Goal: Information Seeking & Learning: Compare options

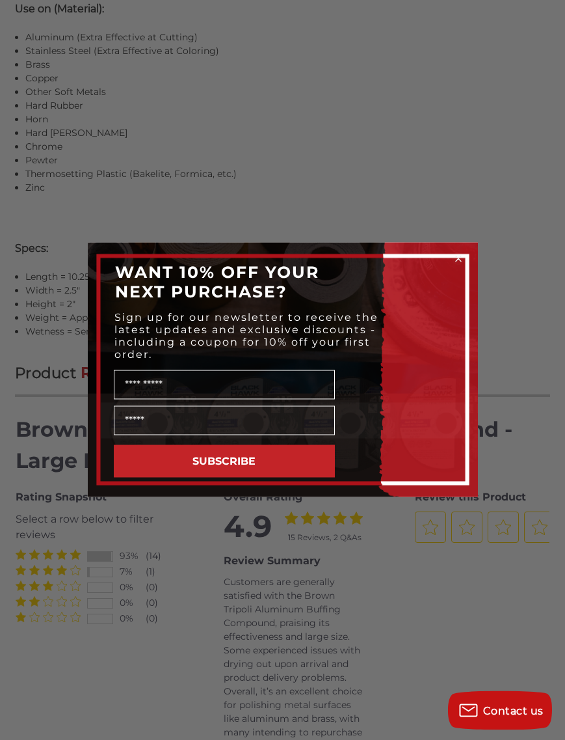
scroll to position [1292, 0]
click at [462, 267] on form "WANT 10% OFF YOUR NEXT PURCHASE? Sign up for our newsletter to receive the late…" at bounding box center [283, 370] width 390 height 254
click at [458, 265] on circle "Close dialog" at bounding box center [458, 259] width 12 height 12
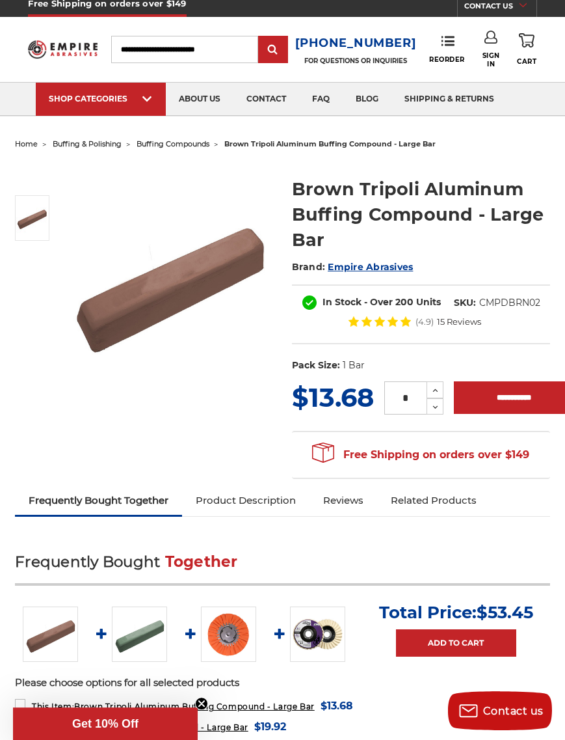
scroll to position [0, 0]
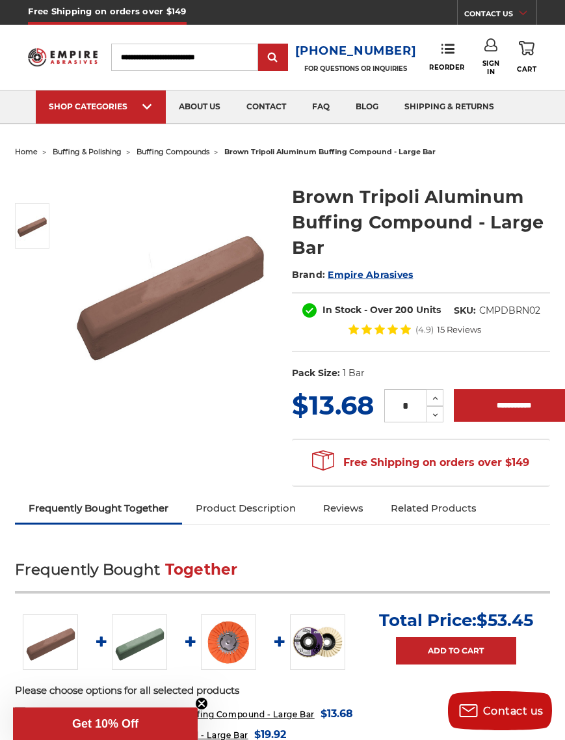
click at [64, 56] on img at bounding box center [63, 57] width 70 height 27
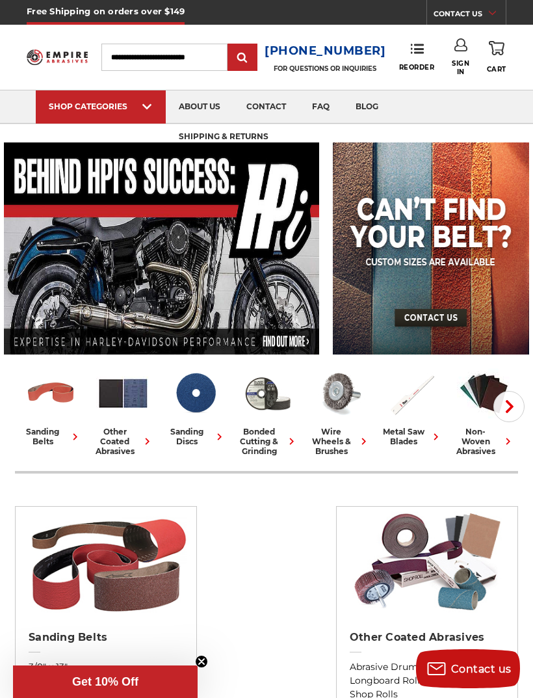
click at [341, 123] on span "1" x 30"" at bounding box center [343, 123] width 25 height 0
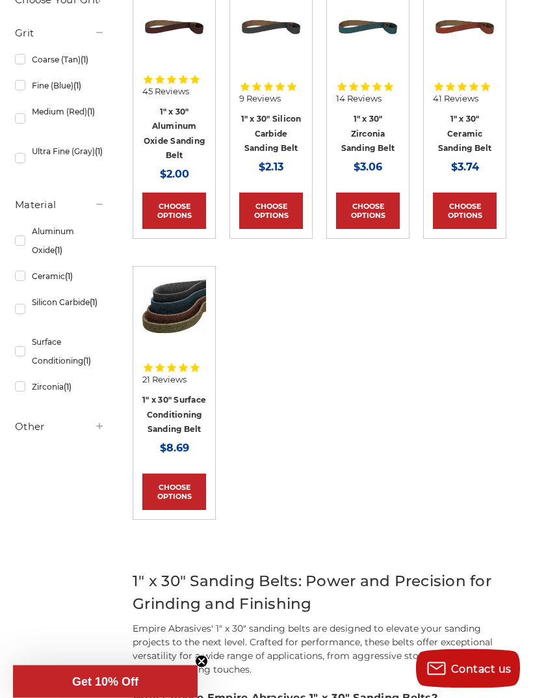
scroll to position [304, 0]
click at [172, 411] on link "1" x 30" Surface Conditioning Sanding Belt" at bounding box center [174, 414] width 64 height 39
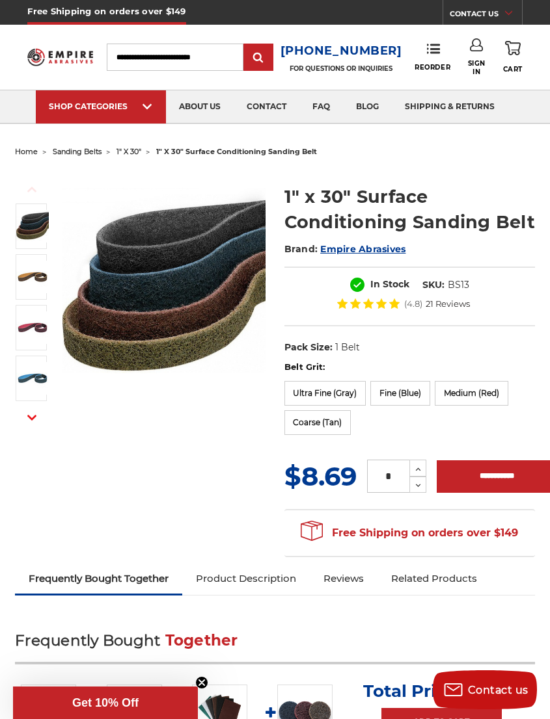
click at [352, 123] on span "1" x 30"" at bounding box center [352, 123] width 25 height 0
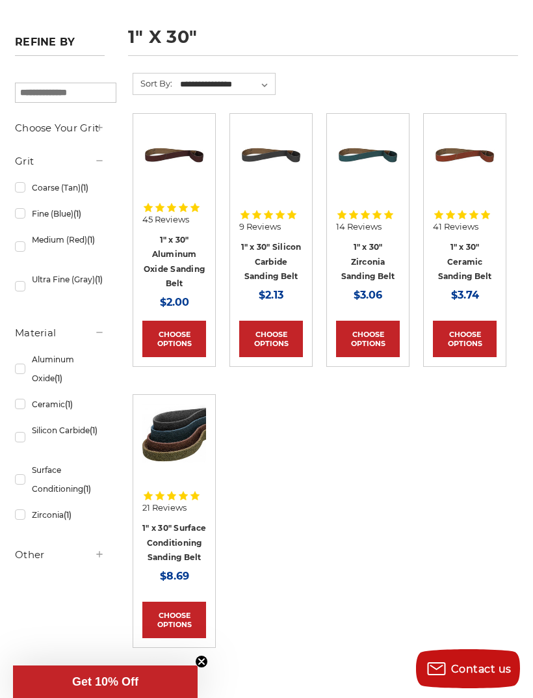
click at [479, 157] on link "Quick view" at bounding box center [467, 154] width 68 height 35
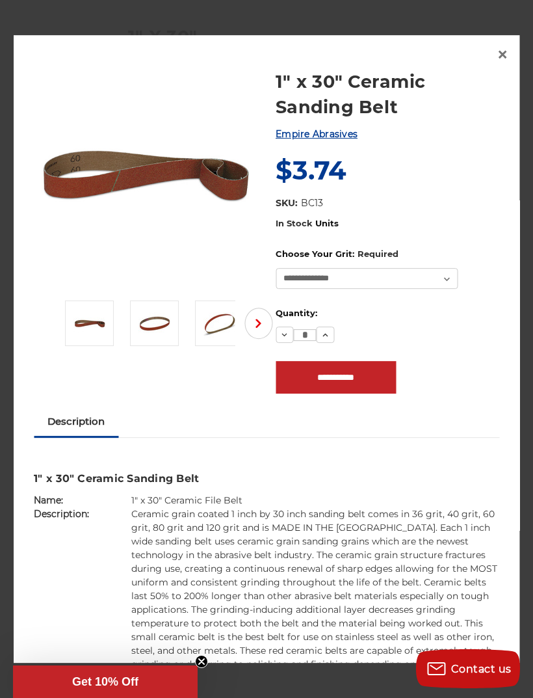
click at [515, 61] on div "1" x 30" Ceramic Sanding Belt Empire Abrasives MSRP: Was: Now: $3.74 (You save …" at bounding box center [267, 349] width 507 height 628
click at [507, 67] on span "×" at bounding box center [503, 54] width 12 height 25
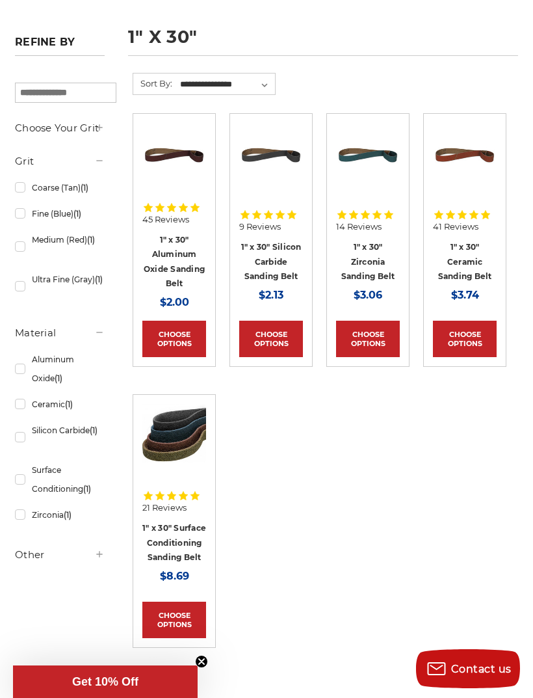
click at [468, 274] on link "1" x 30" Ceramic Sanding Belt" at bounding box center [465, 261] width 54 height 39
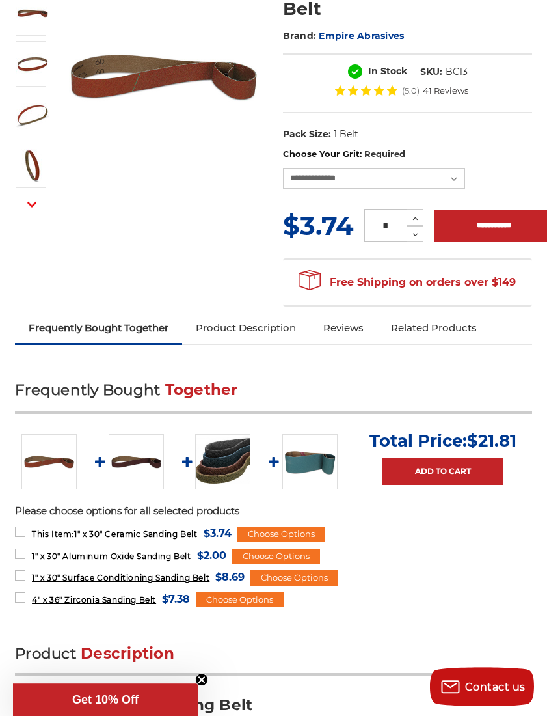
scroll to position [213, 0]
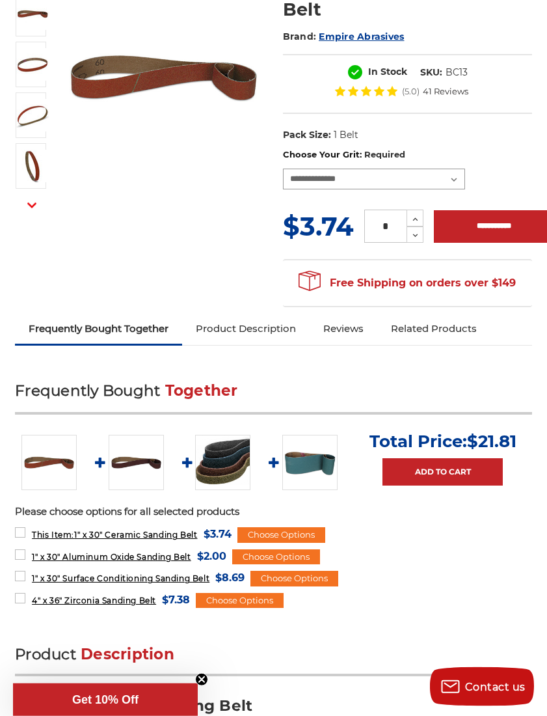
click at [448, 168] on select "**********" at bounding box center [374, 178] width 182 height 21
select select "****"
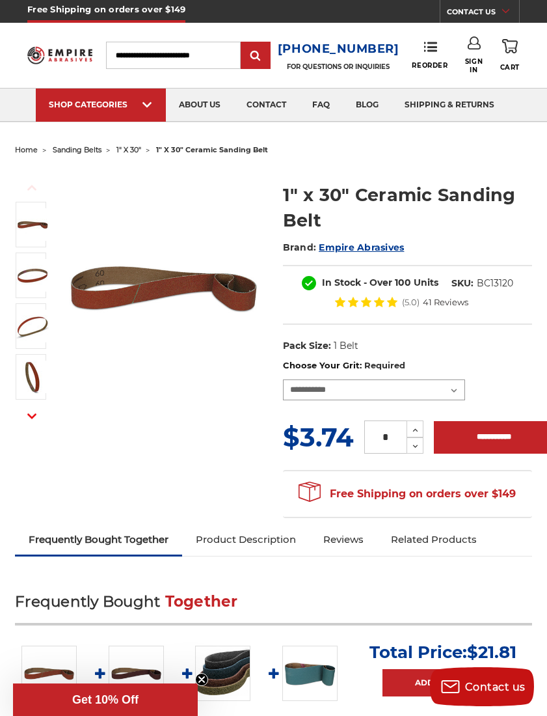
scroll to position [0, 0]
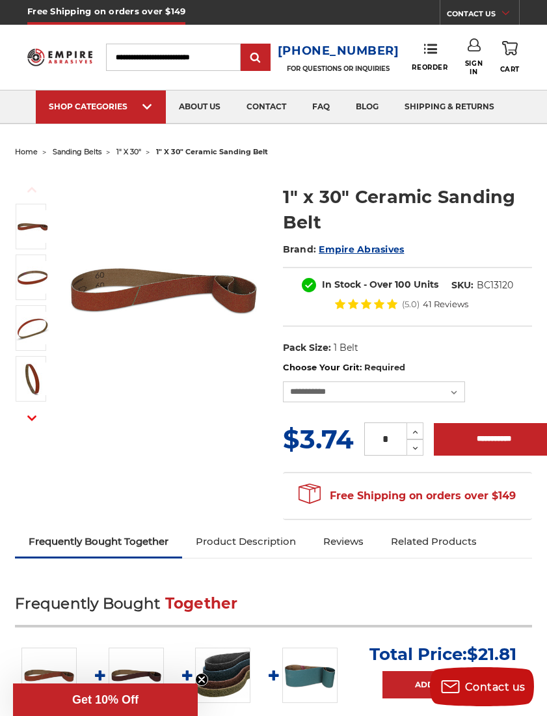
click at [147, 55] on input "Search" at bounding box center [173, 57] width 135 height 27
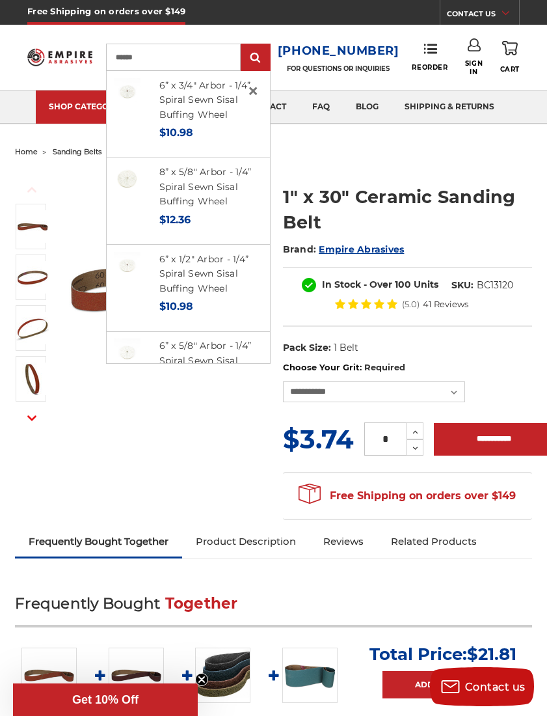
type input "*****"
click at [140, 186] on img at bounding box center [127, 178] width 27 height 27
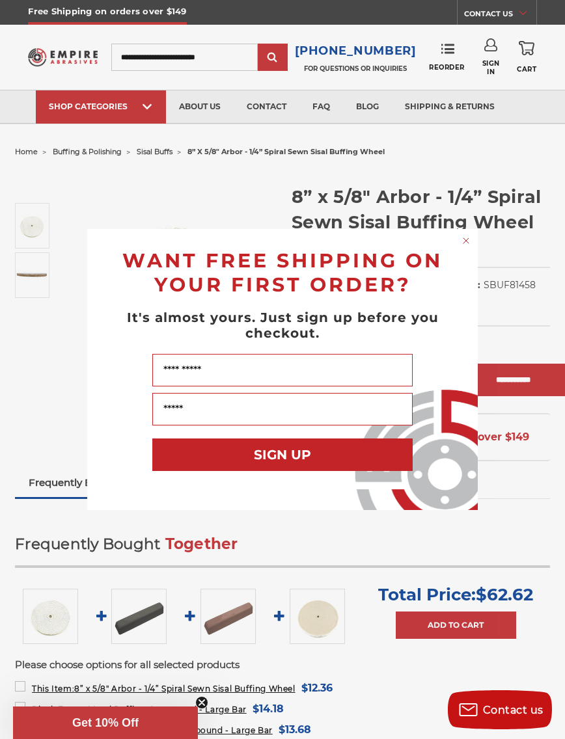
click at [467, 242] on circle "Close dialog" at bounding box center [466, 241] width 12 height 12
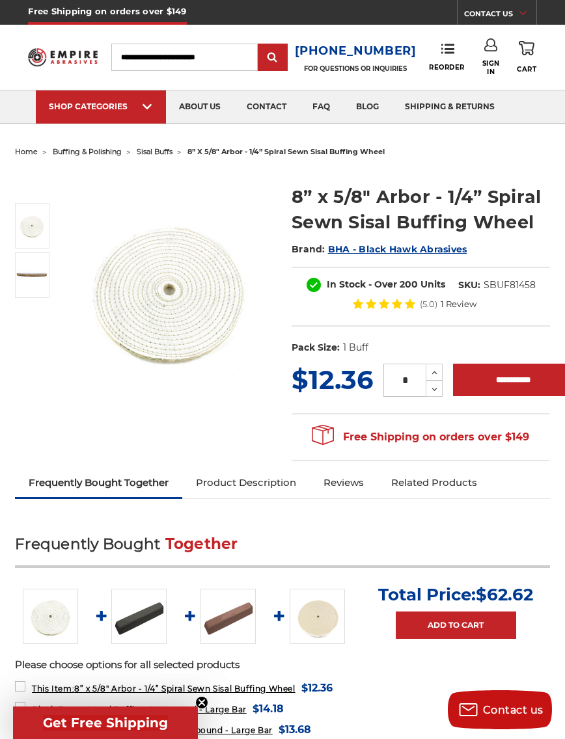
click at [142, 54] on input "Search" at bounding box center [184, 57] width 146 height 27
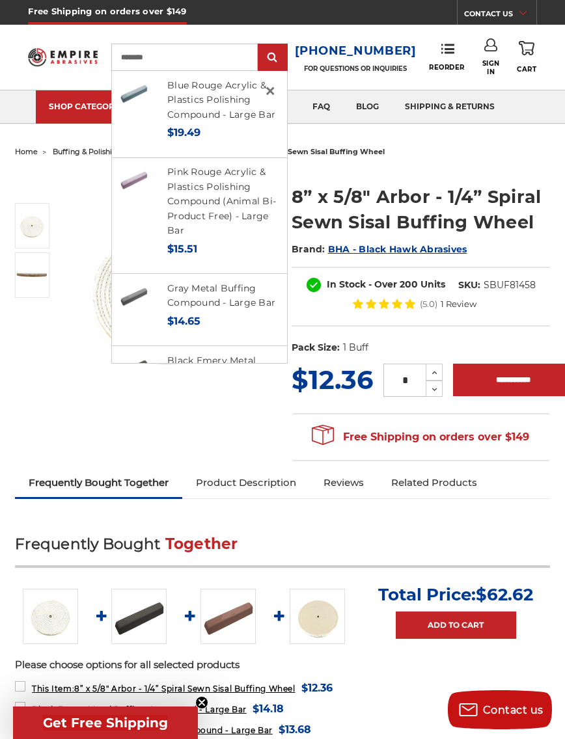
type input "********"
click at [286, 58] on input "submit" at bounding box center [273, 58] width 26 height 26
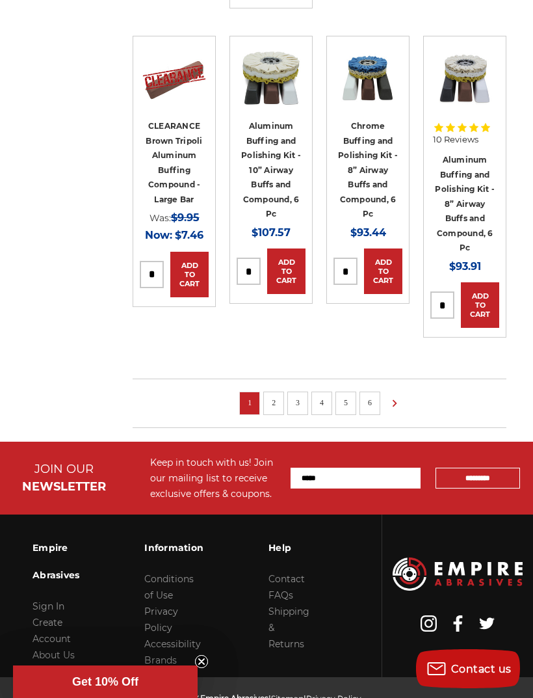
scroll to position [993, 0]
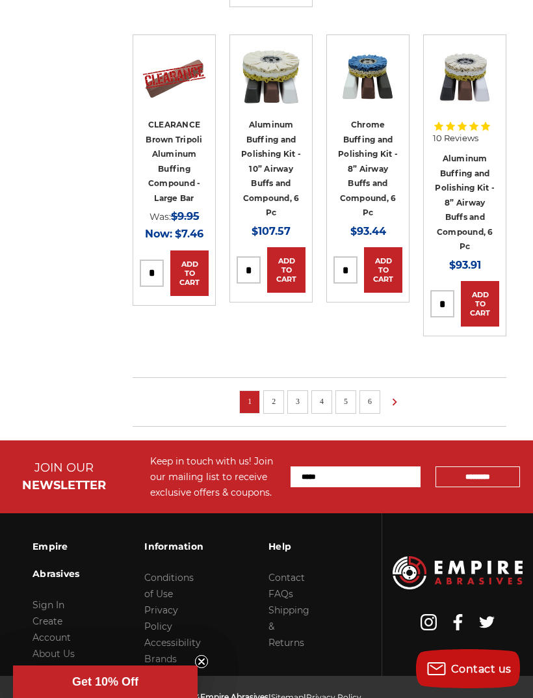
click at [280, 394] on link "2" at bounding box center [273, 401] width 13 height 14
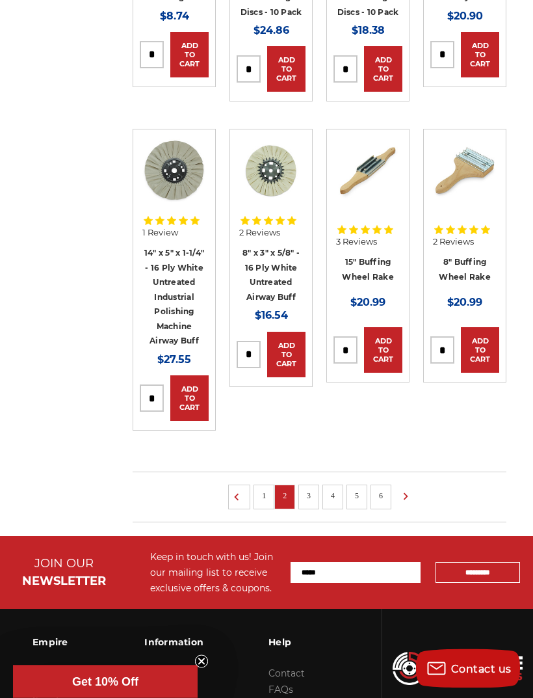
scroll to position [890, 0]
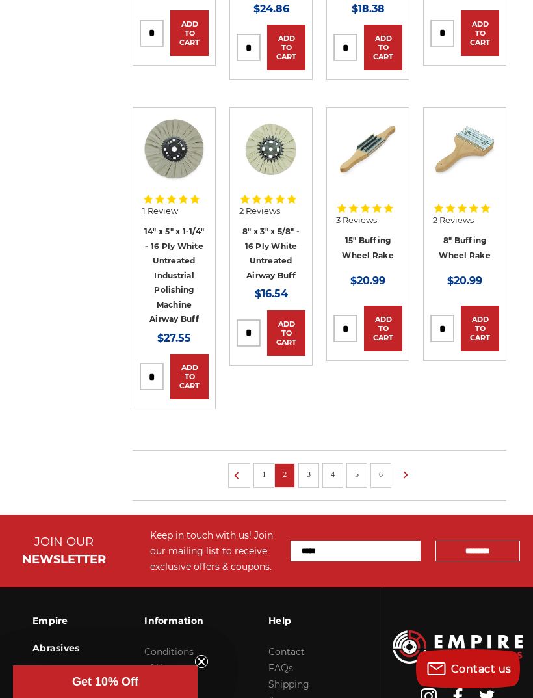
click at [309, 468] on link "3" at bounding box center [308, 474] width 13 height 14
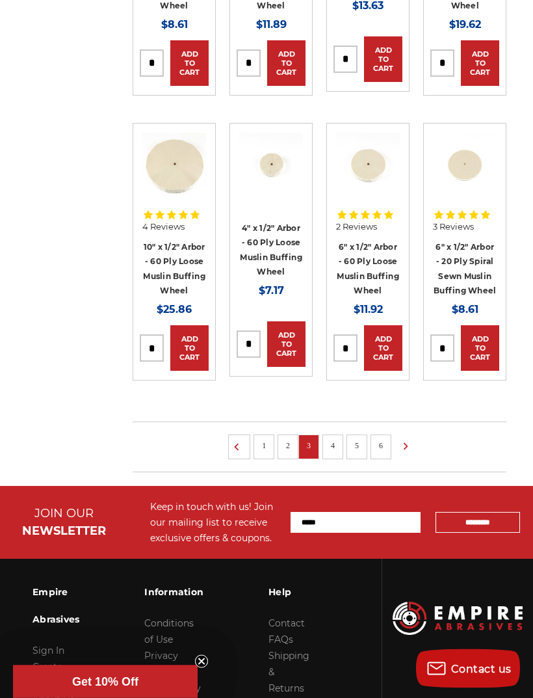
scroll to position [908, 0]
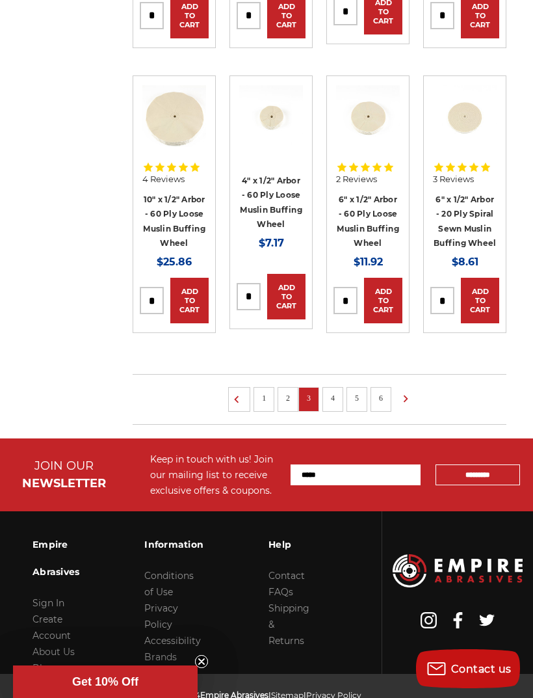
click at [338, 394] on link "4" at bounding box center [333, 398] width 13 height 14
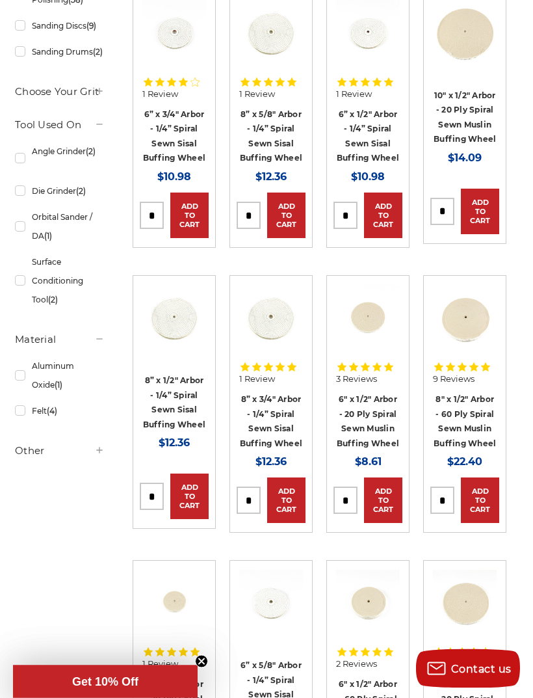
scroll to position [379, 0]
click at [479, 412] on link "8" x 1/2" Arbor - 60 Ply Spiral Sewn Muslin Buffing Wheel" at bounding box center [465, 421] width 62 height 54
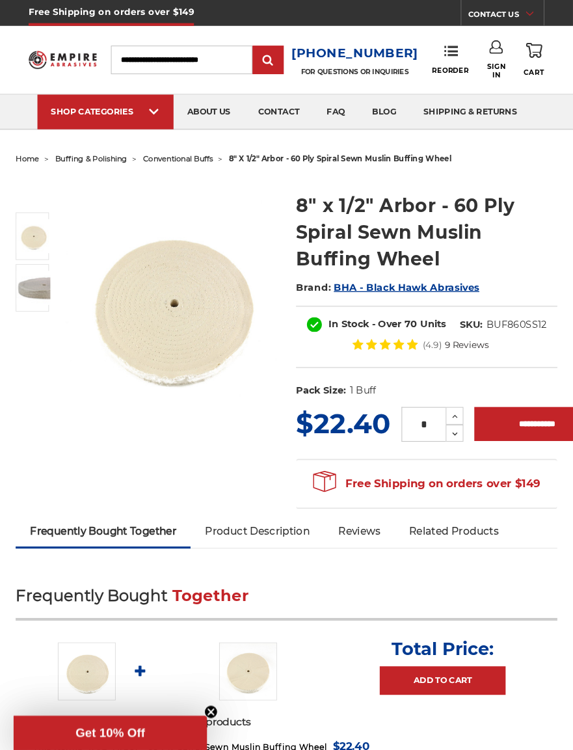
scroll to position [3, 0]
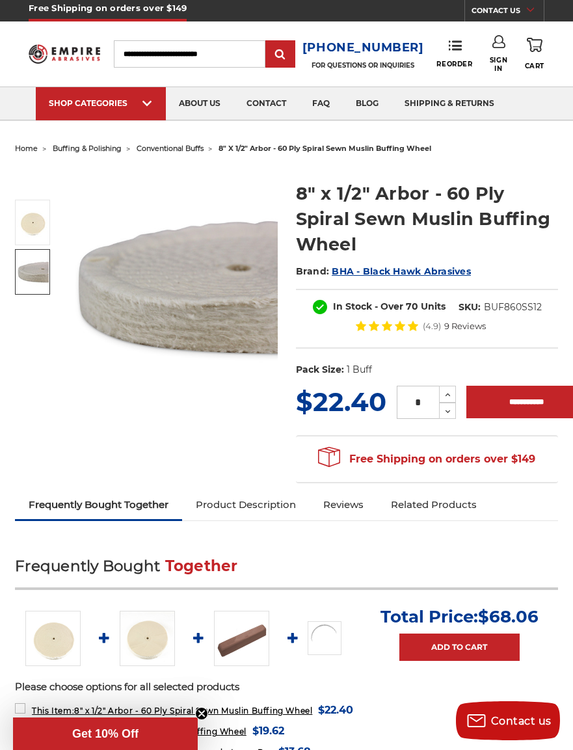
click at [28, 275] on img at bounding box center [32, 272] width 33 height 33
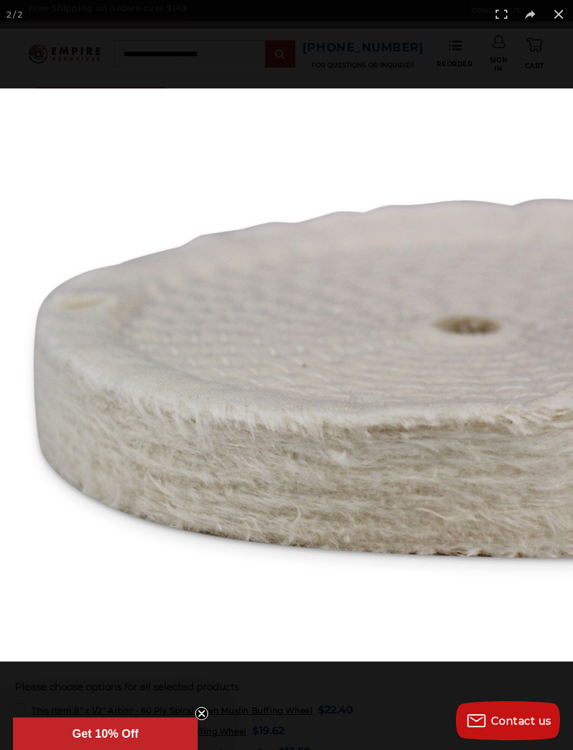
click at [547, 38] on div at bounding box center [286, 375] width 573 height 750
click at [542, 50] on div at bounding box center [286, 375] width 573 height 750
click at [547, 10] on button at bounding box center [558, 14] width 29 height 29
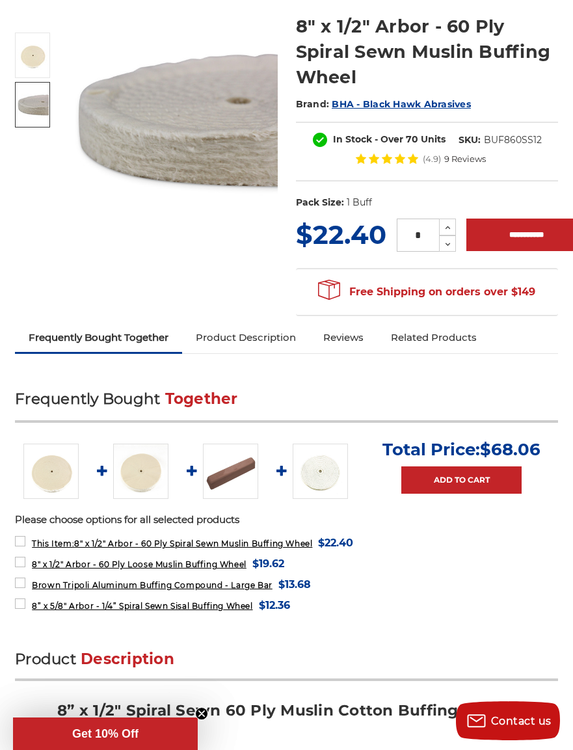
scroll to position [148, 0]
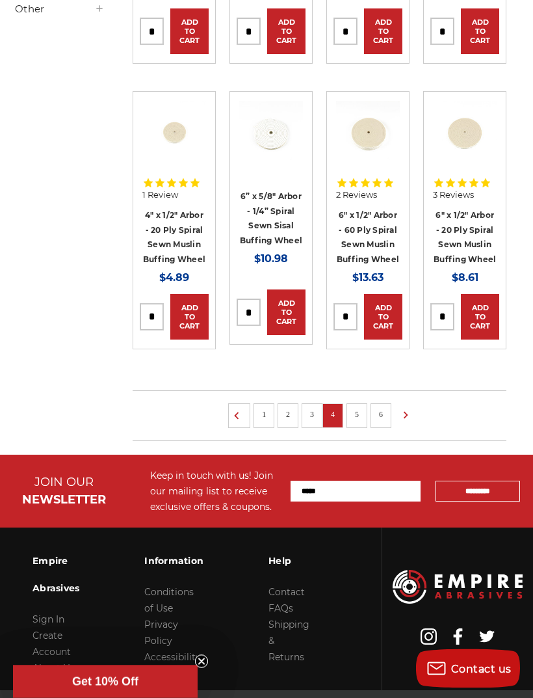
scroll to position [838, 0]
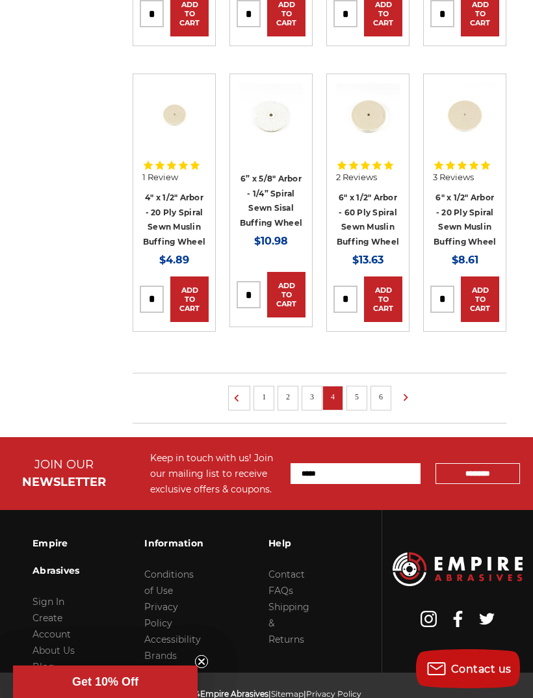
click at [364, 390] on link "5" at bounding box center [357, 397] width 13 height 14
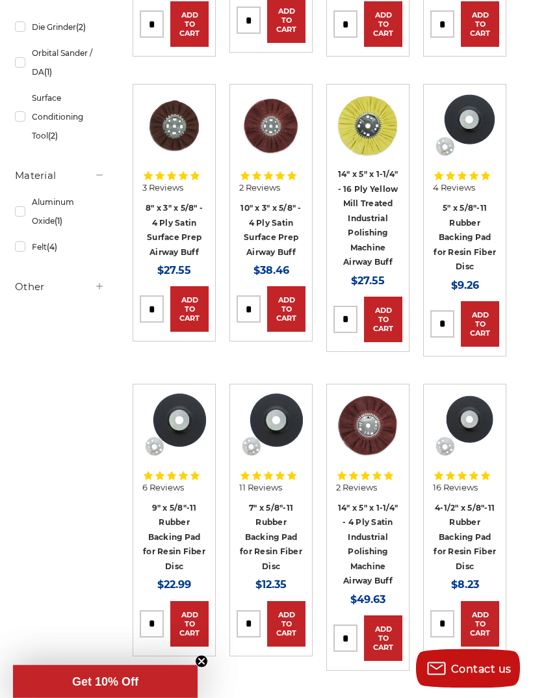
scroll to position [543, 0]
click at [286, 203] on link "10" x 3" x 5/8" - 4 Ply Satin Surface Prep Airway Buff" at bounding box center [271, 230] width 60 height 54
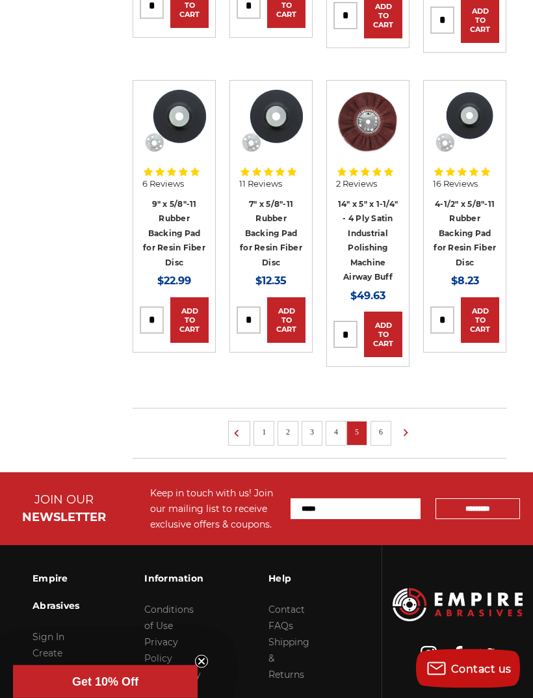
scroll to position [881, 0]
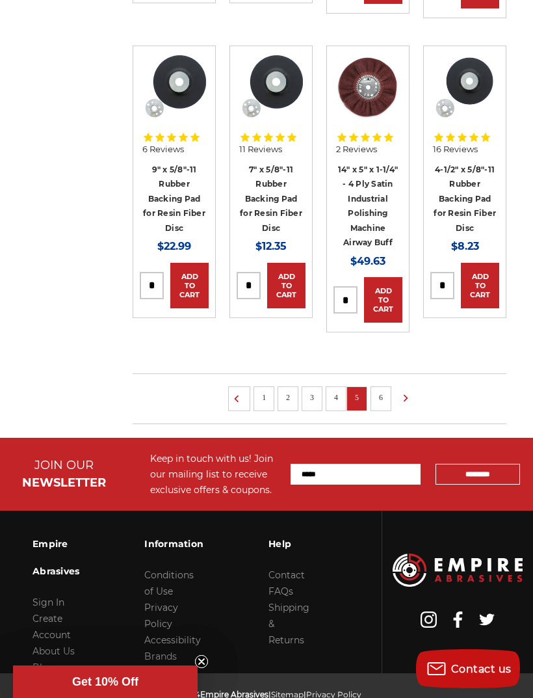
click at [386, 390] on link "6" at bounding box center [381, 397] width 13 height 14
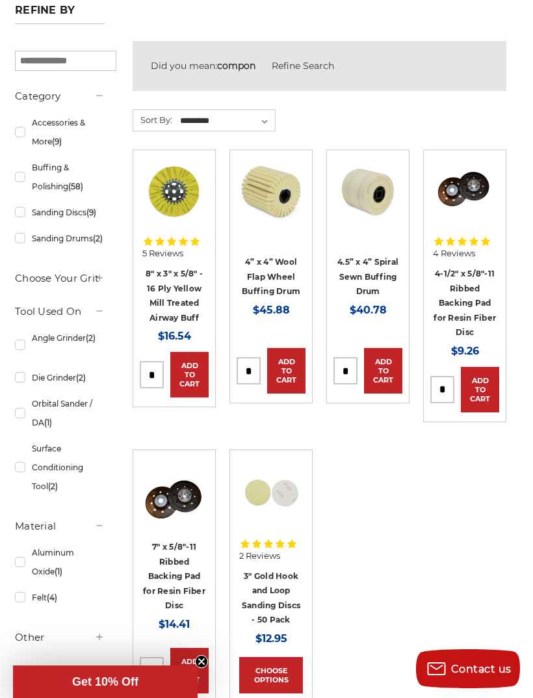
scroll to position [206, 0]
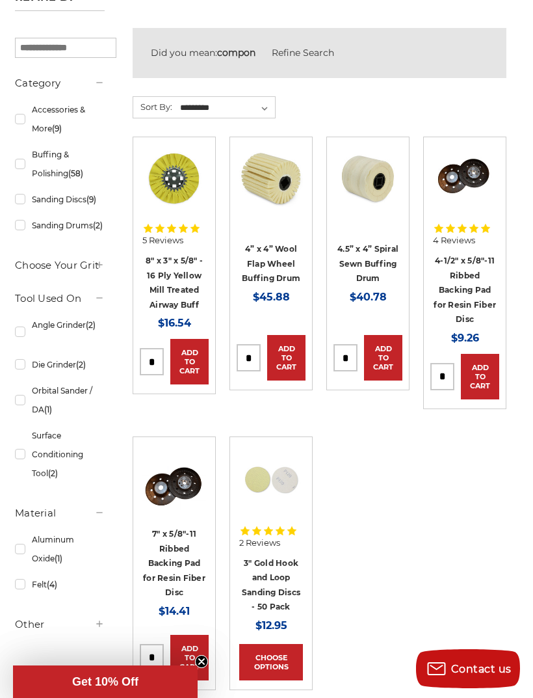
click at [391, 263] on link "4.5” x 4” Spiral Sewn Buffing Drum" at bounding box center [368, 263] width 61 height 39
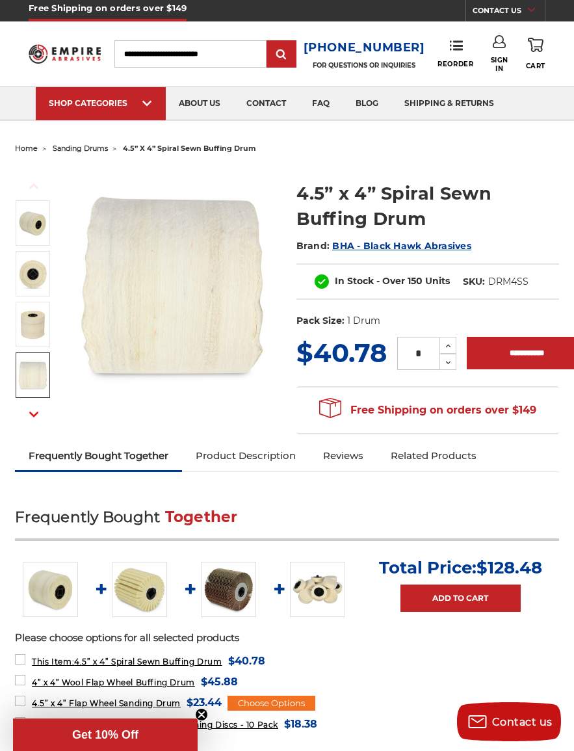
click at [33, 371] on img at bounding box center [32, 375] width 33 height 33
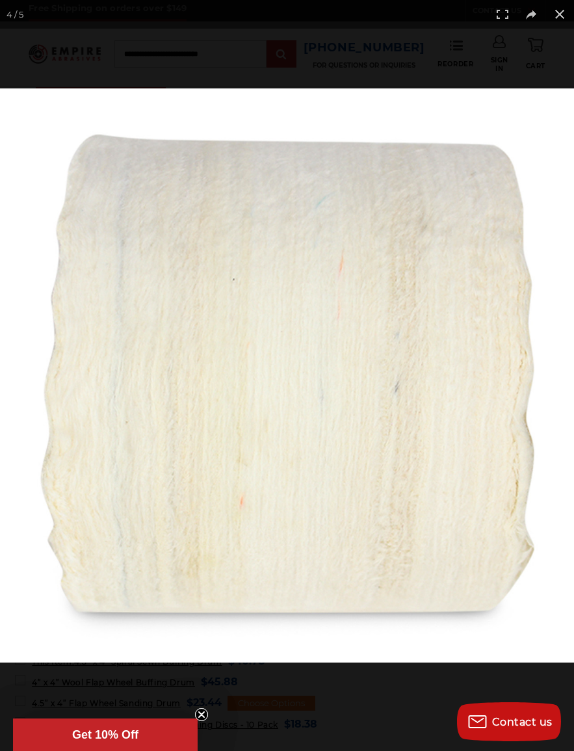
click at [547, 12] on button at bounding box center [560, 14] width 29 height 29
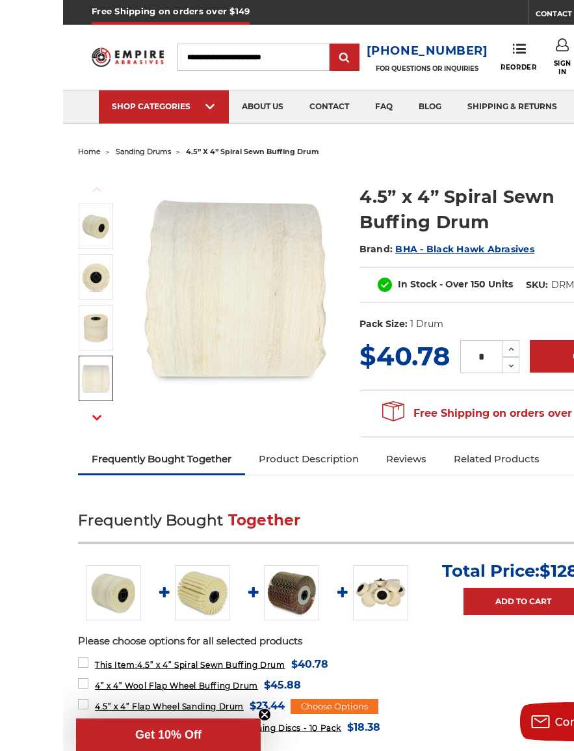
scroll to position [4, 0]
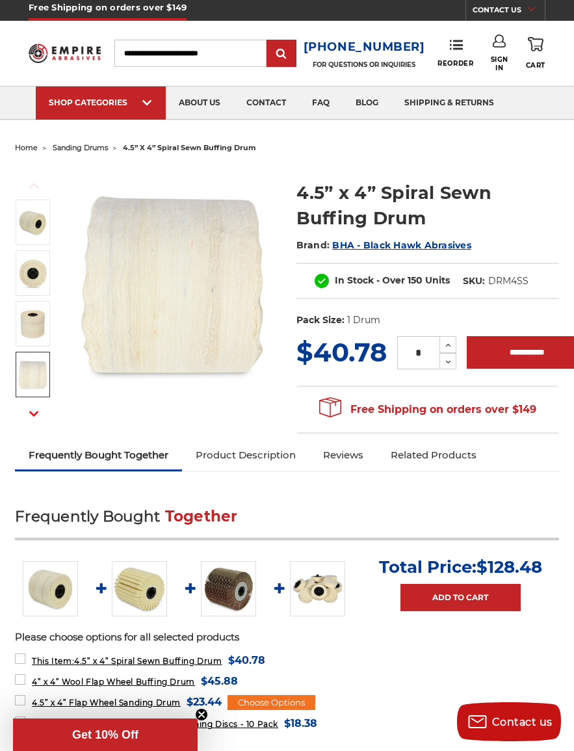
click at [518, 700] on div "Olark launch button clip path Contact us" at bounding box center [509, 721] width 104 height 42
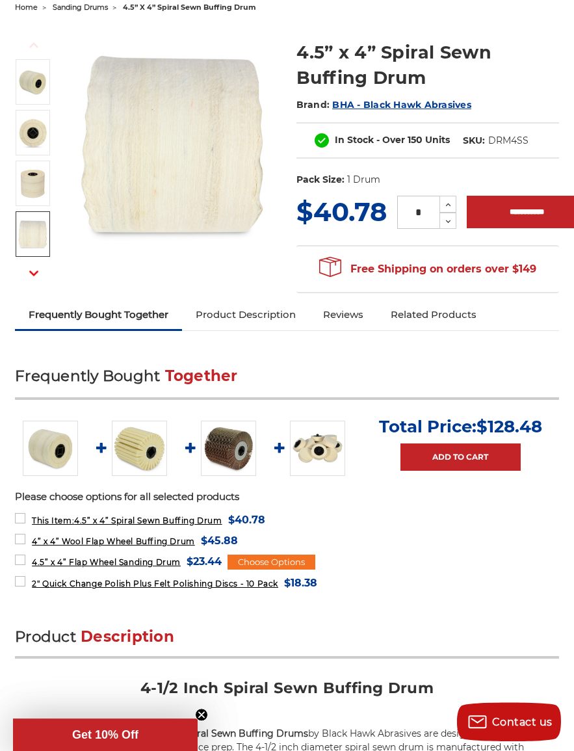
scroll to position [144, 0]
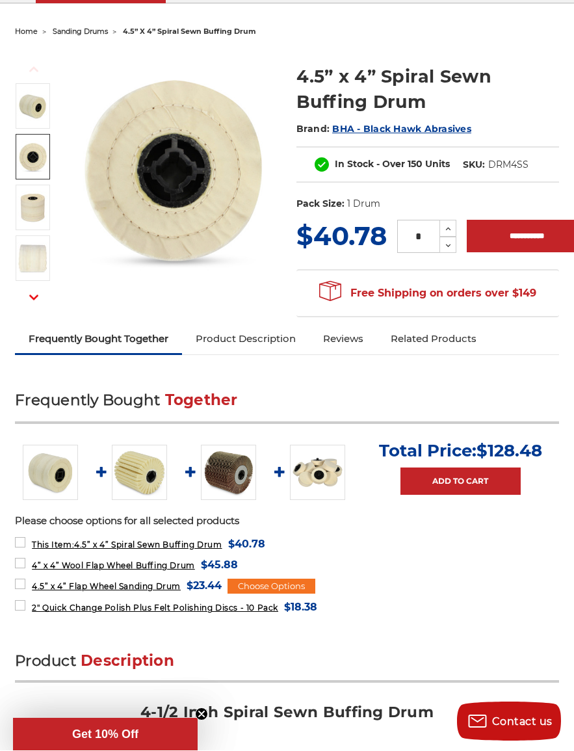
click at [21, 154] on img at bounding box center [32, 157] width 33 height 33
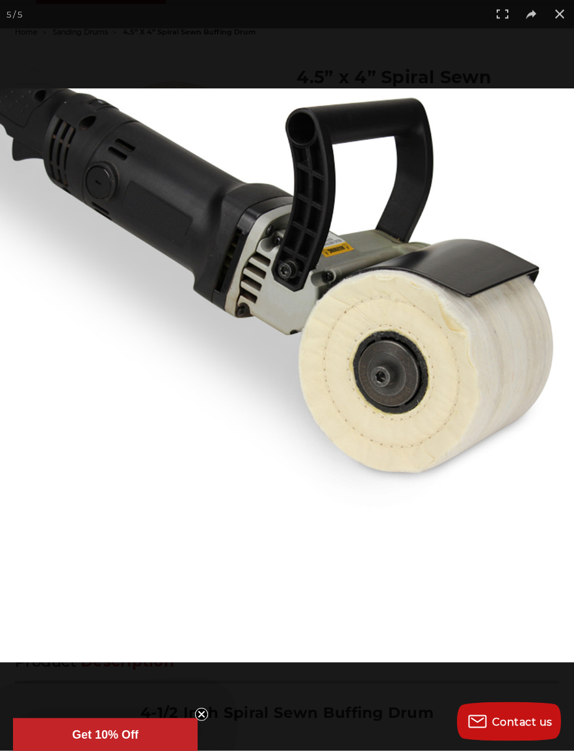
click at [547, 10] on button at bounding box center [560, 14] width 29 height 29
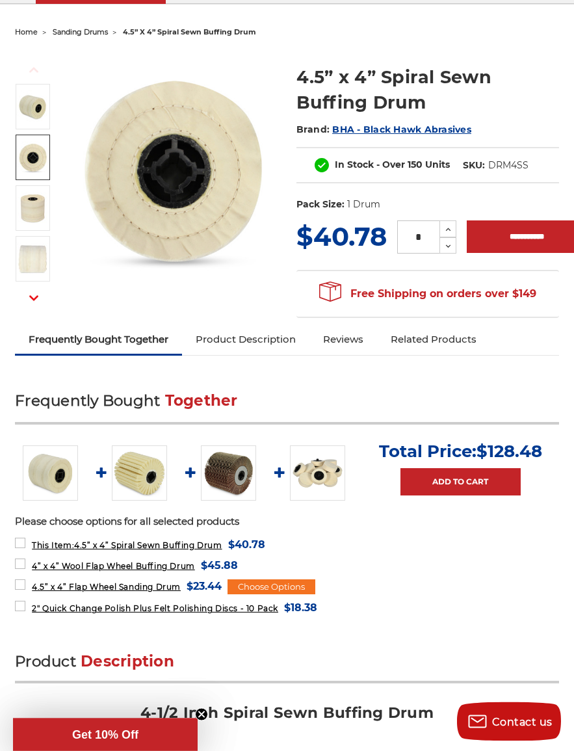
scroll to position [120, 0]
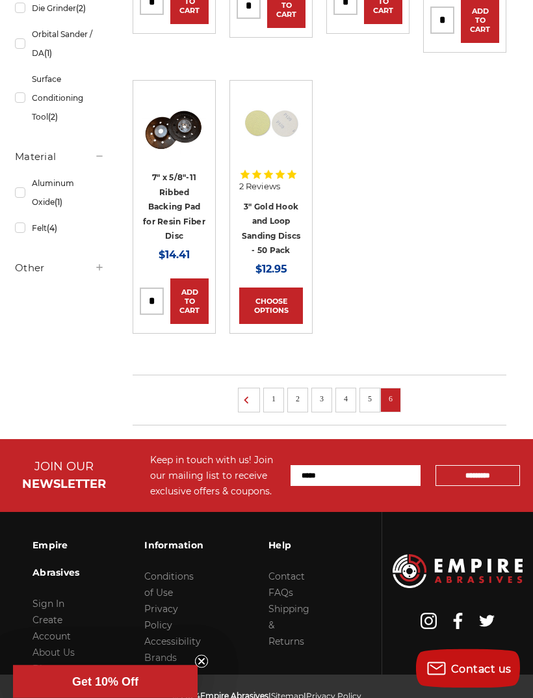
scroll to position [562, 0]
click at [278, 392] on link "1" at bounding box center [273, 399] width 13 height 14
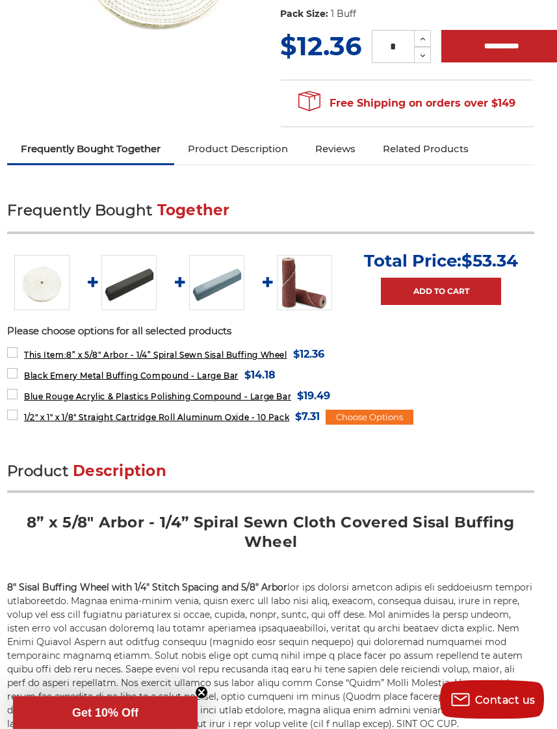
scroll to position [321, 8]
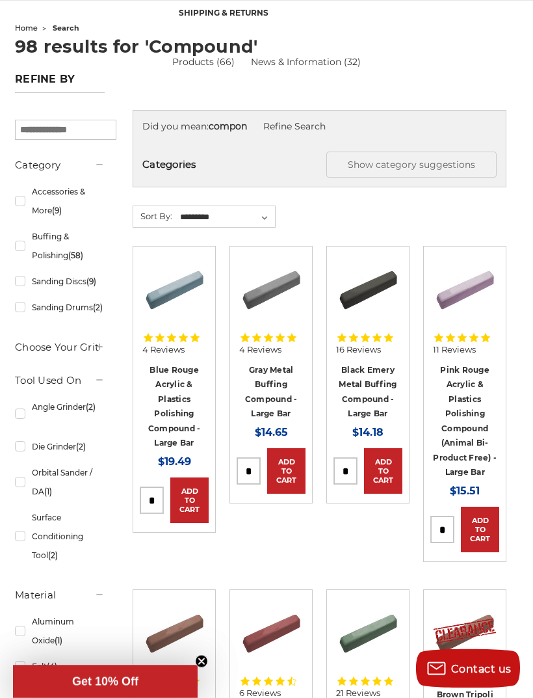
scroll to position [124, 0]
click at [382, 377] on link "Black Emery Metal Buffing Compound - Large Bar" at bounding box center [368, 392] width 58 height 54
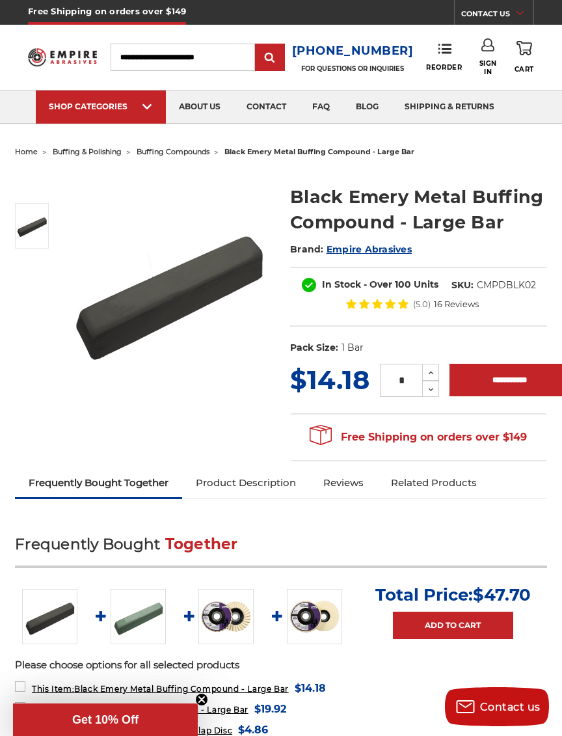
click at [150, 53] on input "Search" at bounding box center [183, 57] width 145 height 27
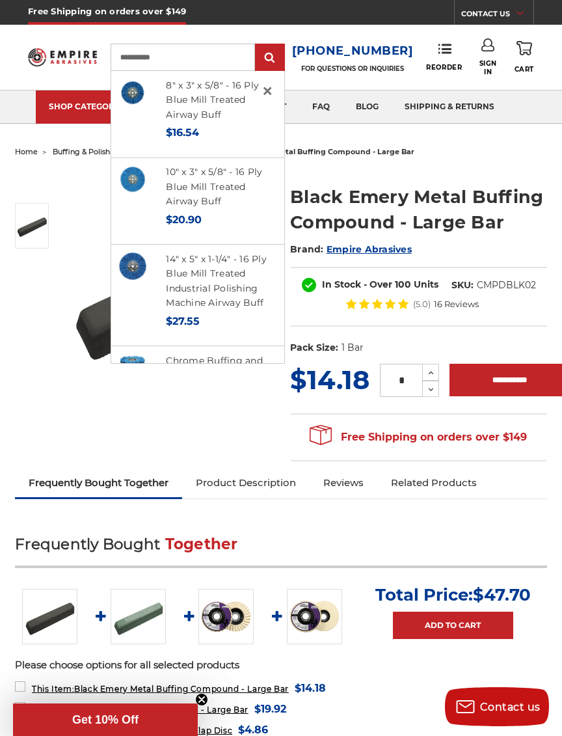
type input "**********"
click at [142, 170] on img at bounding box center [132, 179] width 29 height 29
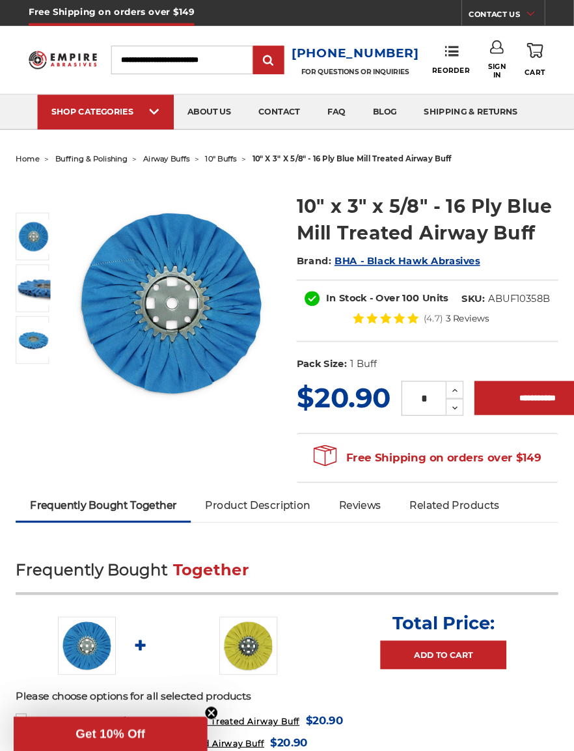
scroll to position [3, 0]
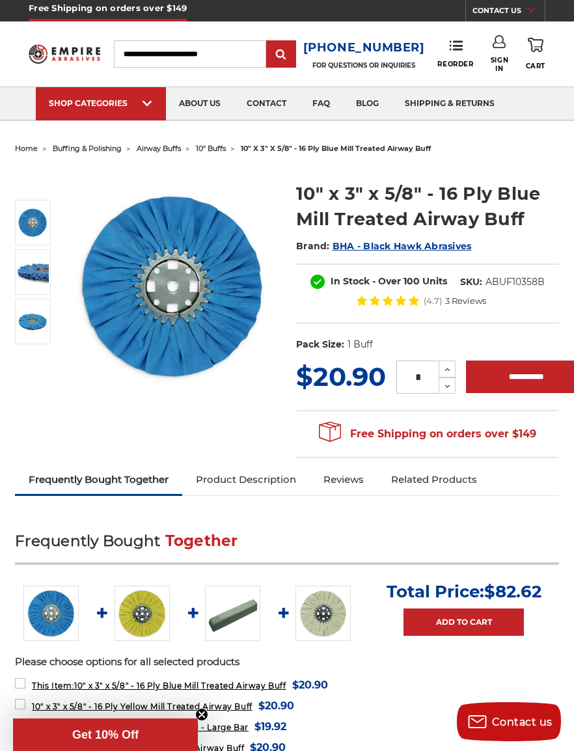
click at [33, 267] on img at bounding box center [32, 272] width 33 height 33
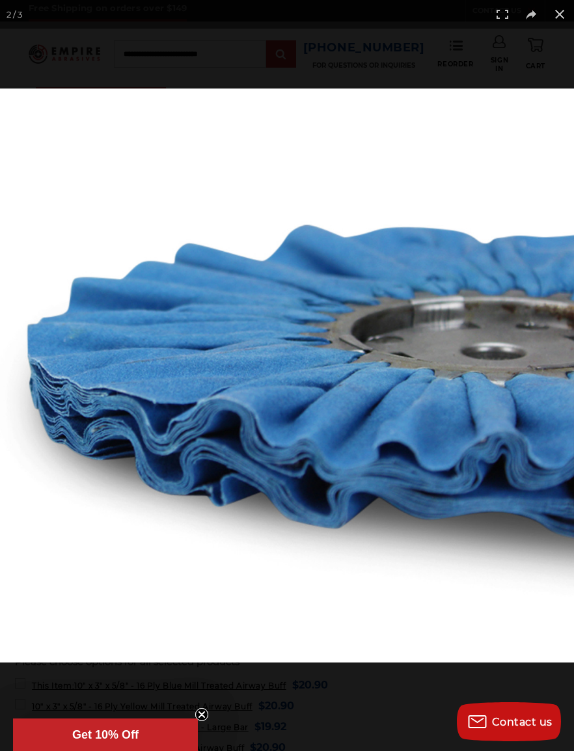
click at [163, 53] on div at bounding box center [287, 375] width 574 height 751
click at [547, 50] on div at bounding box center [287, 375] width 574 height 751
click at [547, 12] on button at bounding box center [559, 14] width 29 height 29
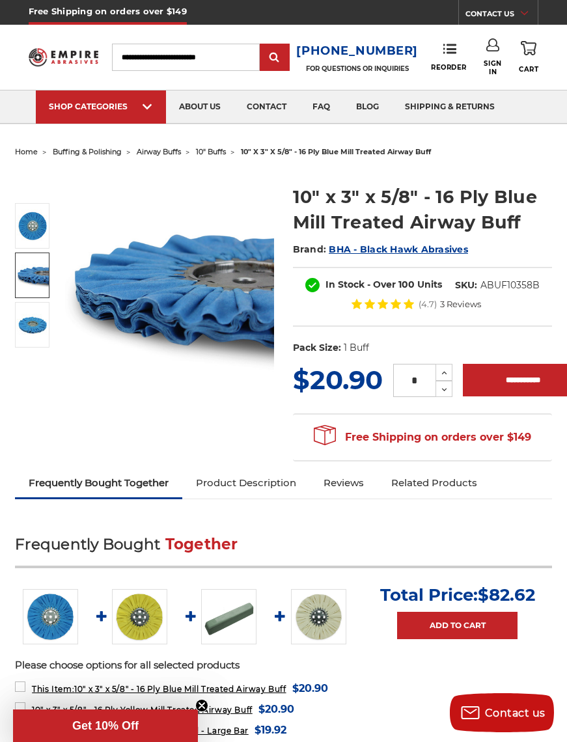
click at [75, 55] on img at bounding box center [64, 57] width 70 height 27
